Goal: Task Accomplishment & Management: Manage account settings

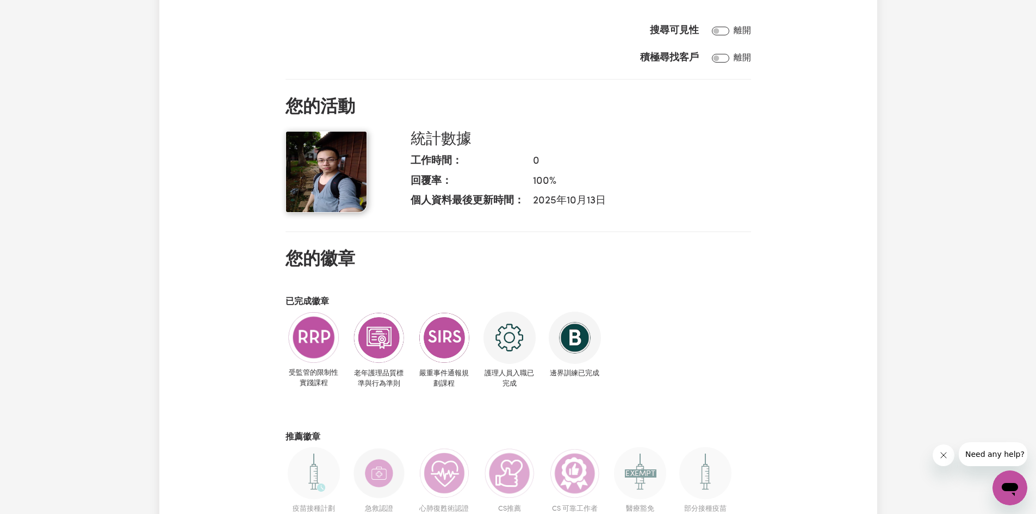
scroll to position [272, 0]
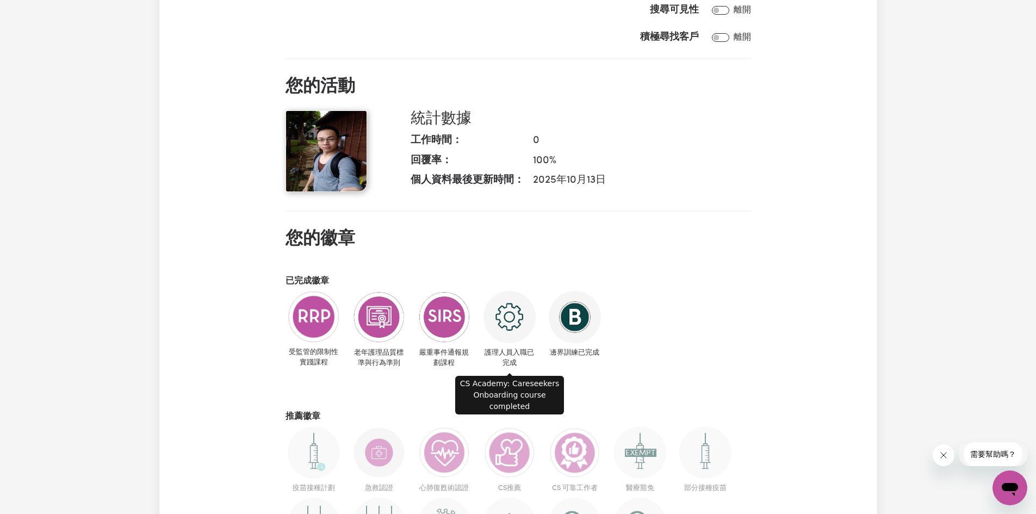
click at [507, 324] on img at bounding box center [509, 317] width 52 height 52
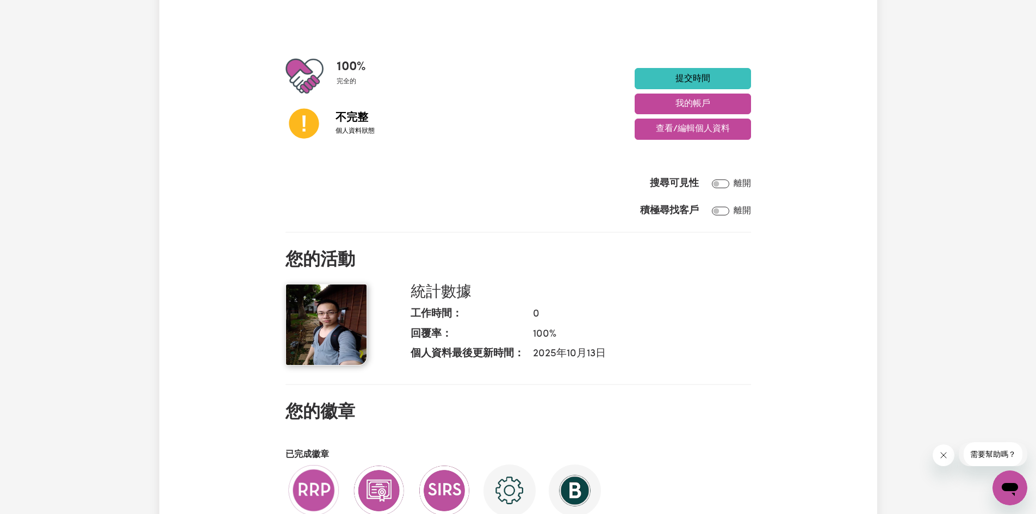
scroll to position [0, 0]
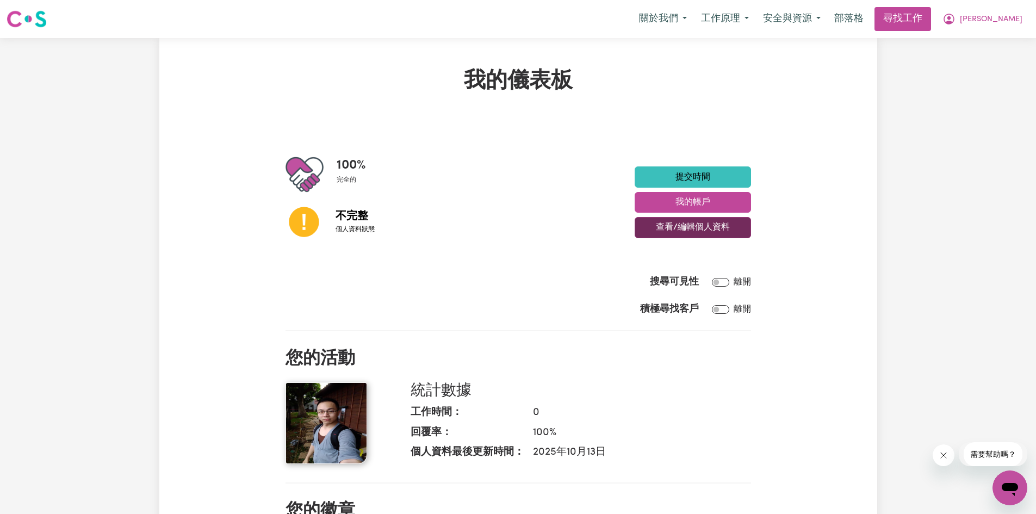
click at [686, 229] on font "查看/編輯個人資料" at bounding box center [693, 227] width 74 height 9
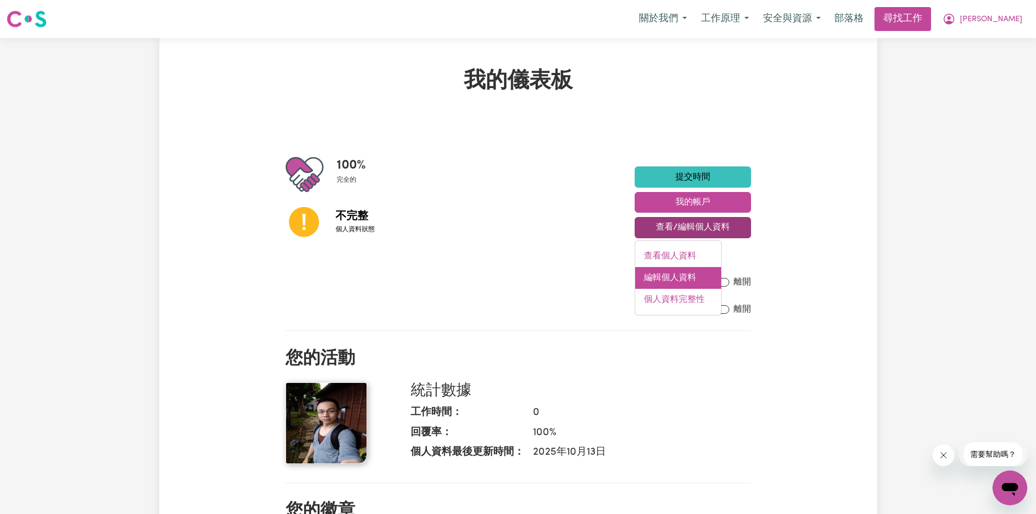
click at [653, 280] on font "編輯個人資料" at bounding box center [670, 277] width 52 height 9
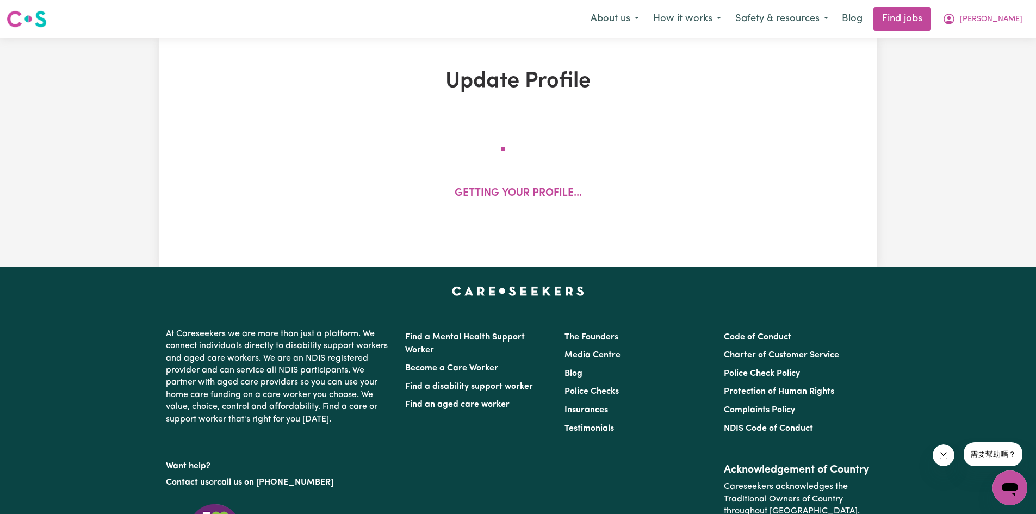
select select "[DEMOGRAPHIC_DATA]"
select select "Student Visa"
select select "Studying a healthcare related degree or qualification"
select select "37"
select select "45"
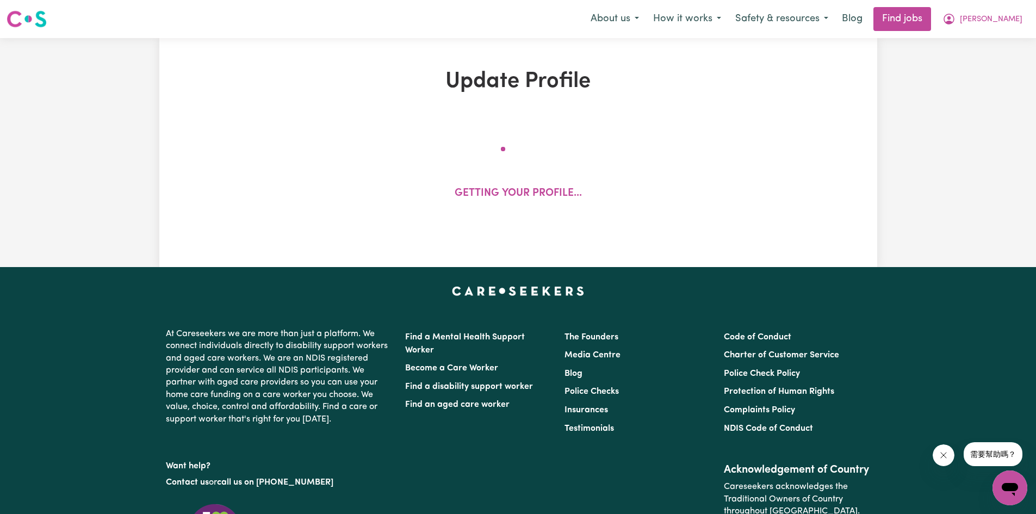
select select "60"
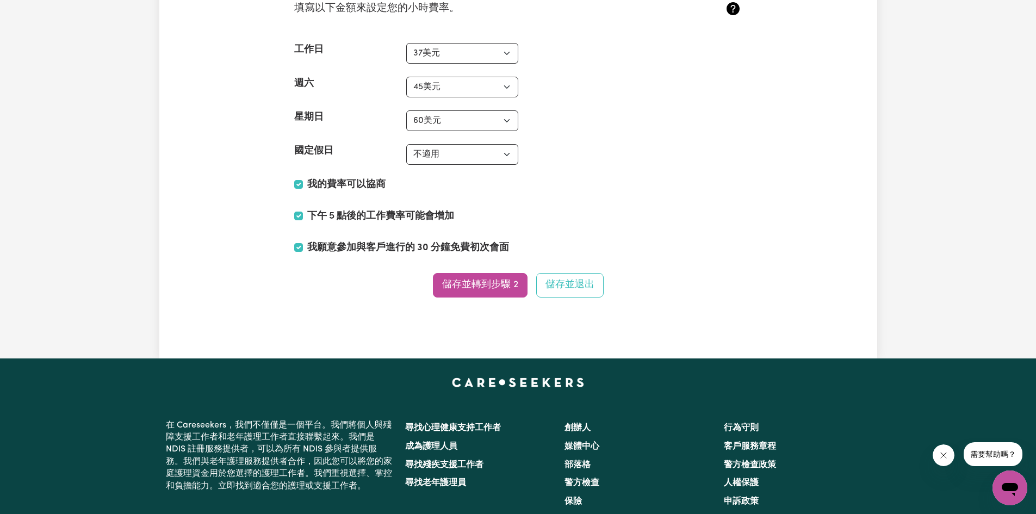
scroll to position [2718, 0]
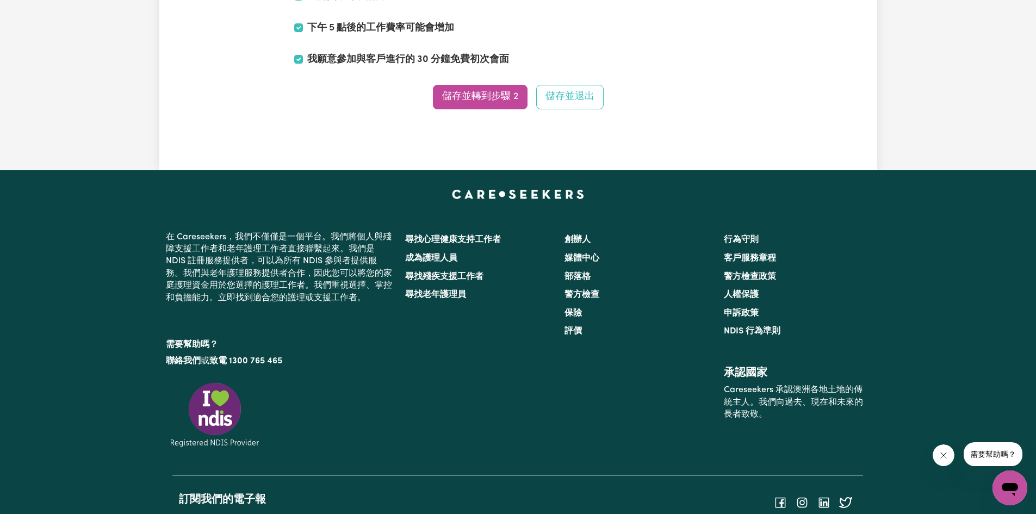
click at [480, 101] on font "儲存並轉到步驟 2" at bounding box center [480, 96] width 76 height 9
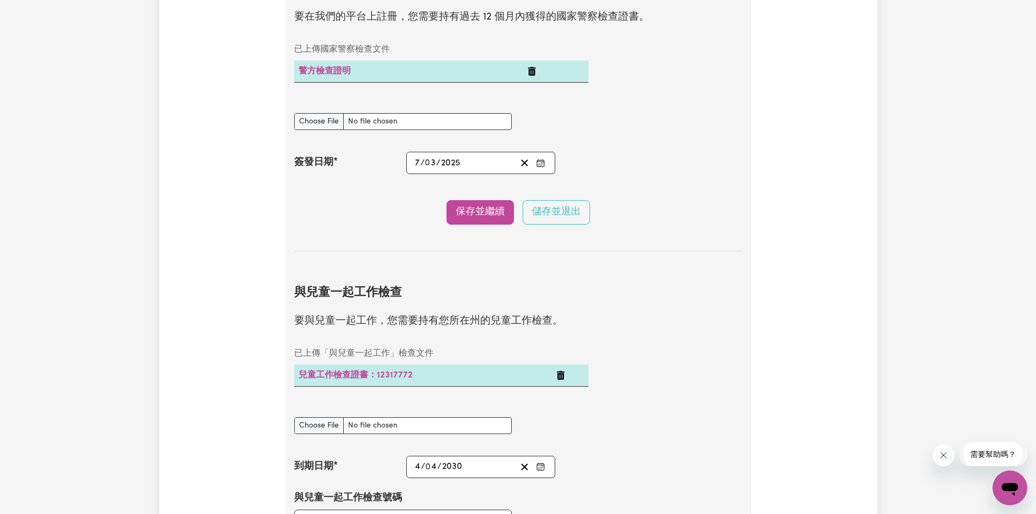
scroll to position [924, 0]
